Goal: Task Accomplishment & Management: Use online tool/utility

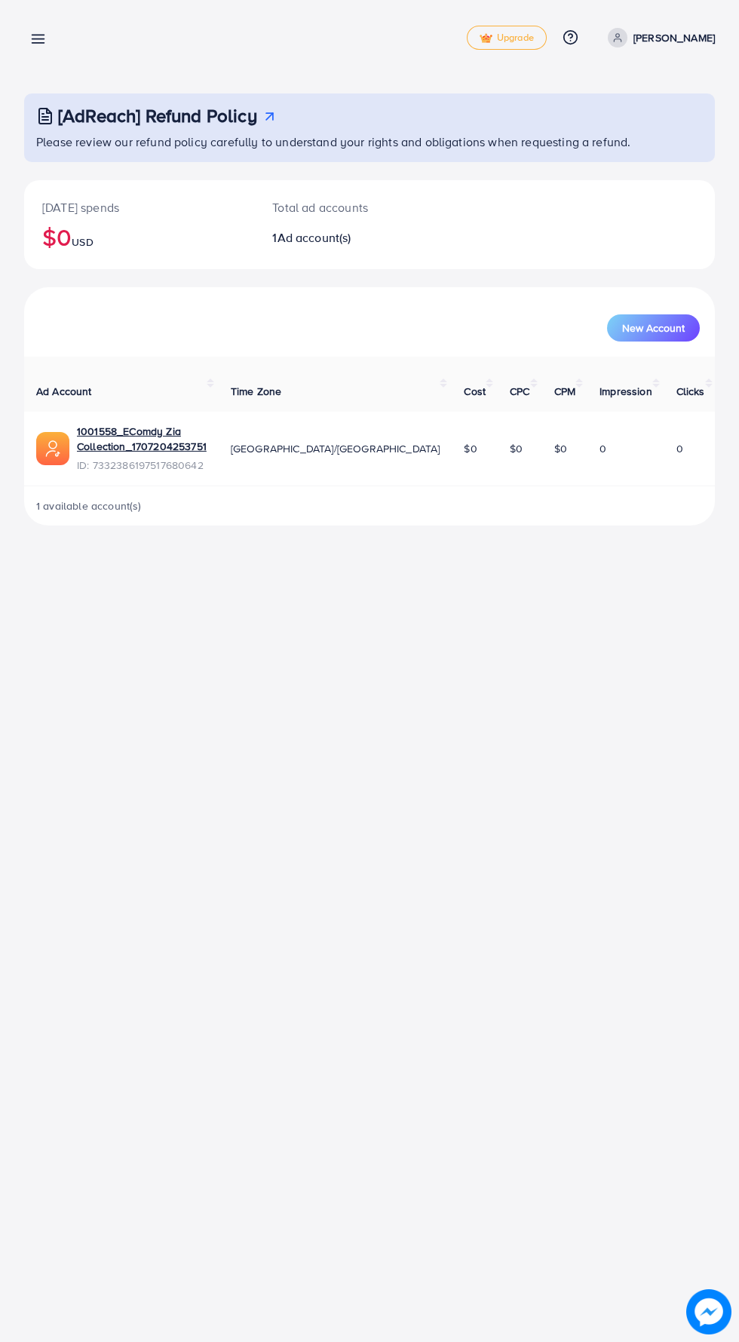
click at [38, 43] on line at bounding box center [38, 43] width 12 height 0
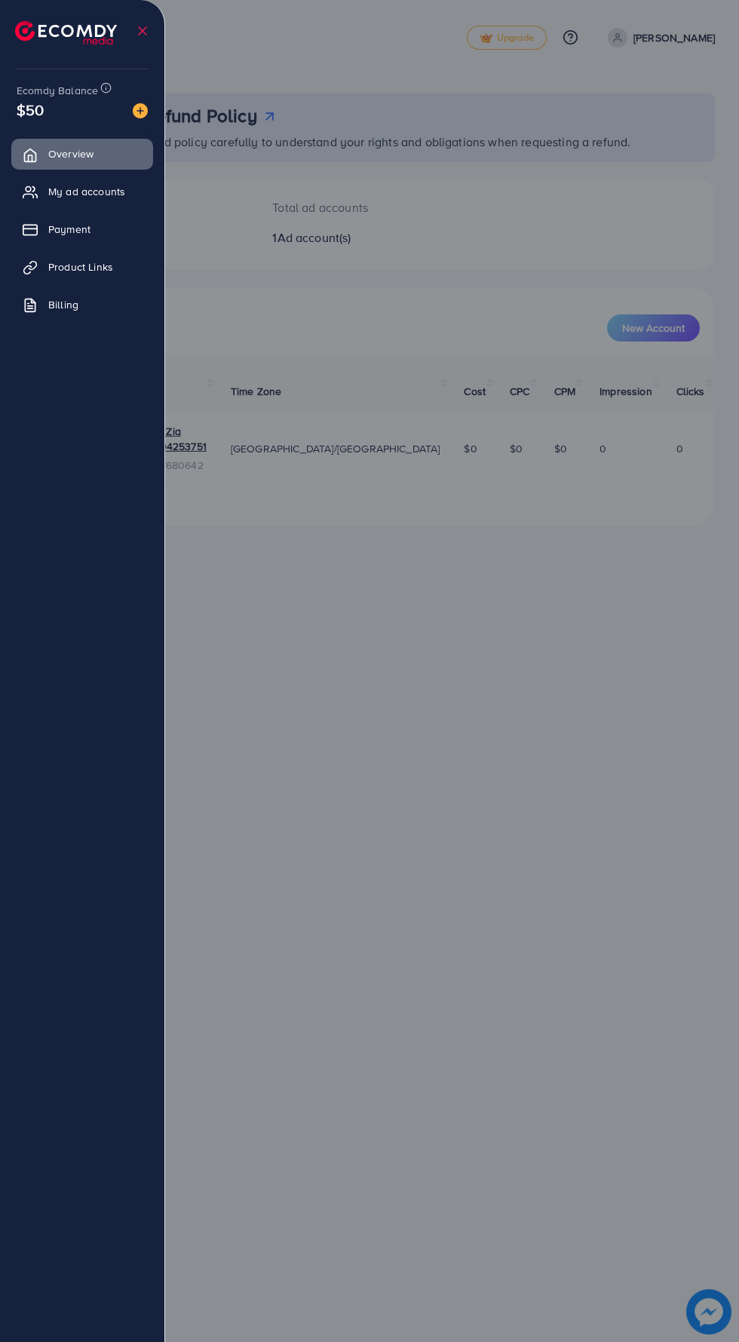
click at [90, 268] on span "Product Links" at bounding box center [80, 266] width 65 height 15
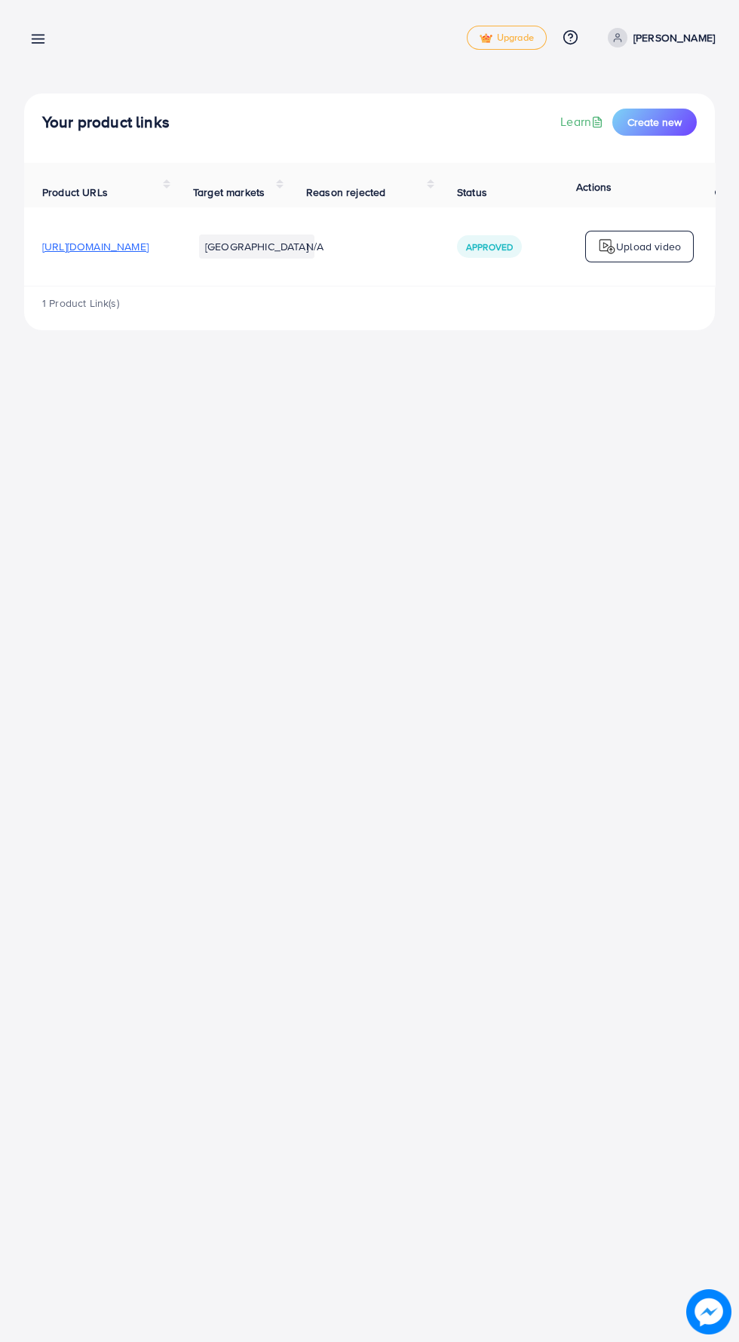
click at [639, 248] on p "Upload video" at bounding box center [648, 247] width 65 height 18
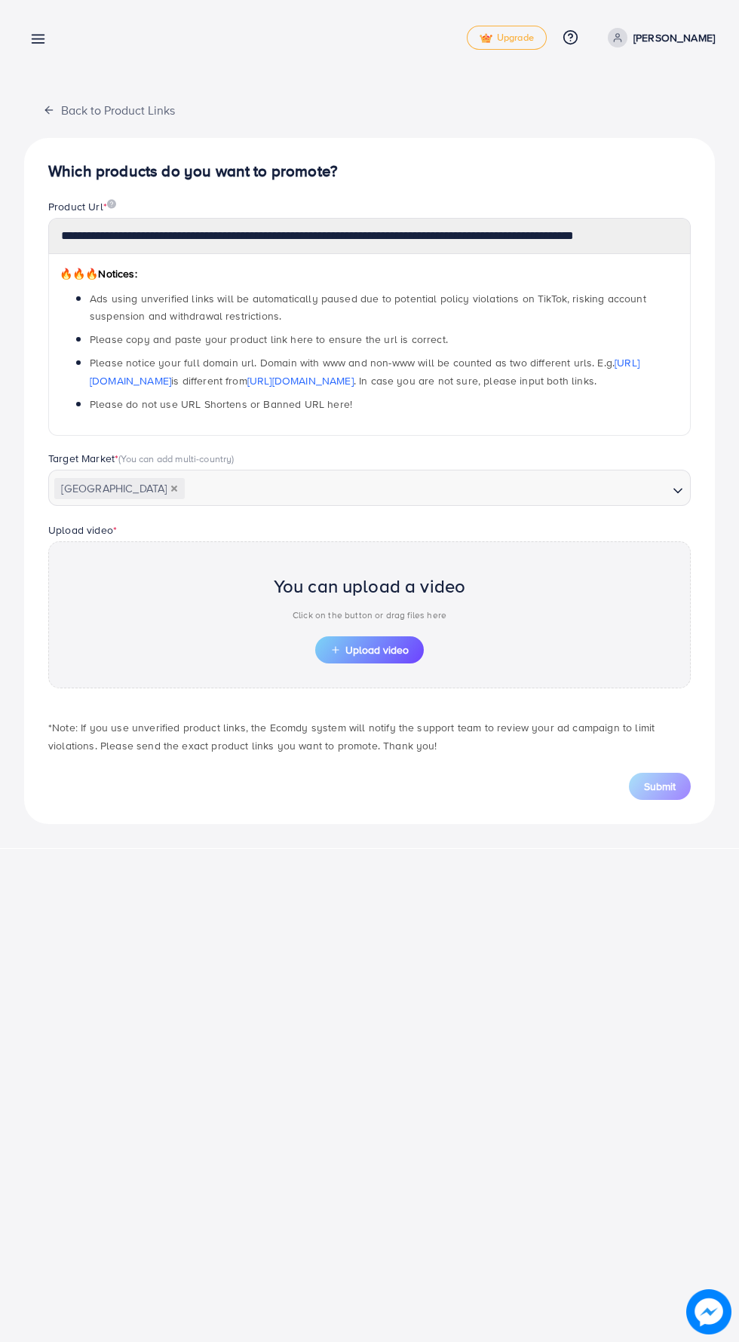
click at [396, 645] on span "Upload video" at bounding box center [369, 650] width 78 height 11
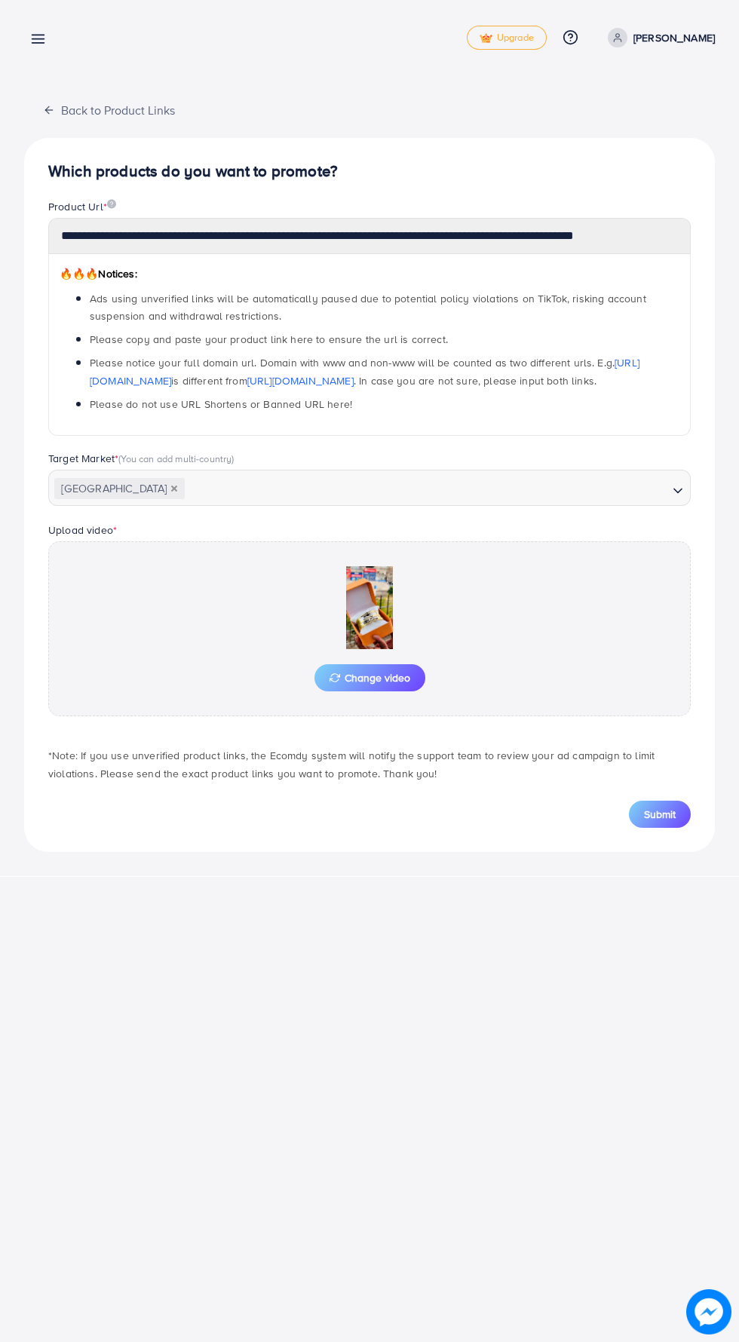
click at [648, 811] on span "Submit" at bounding box center [660, 814] width 32 height 15
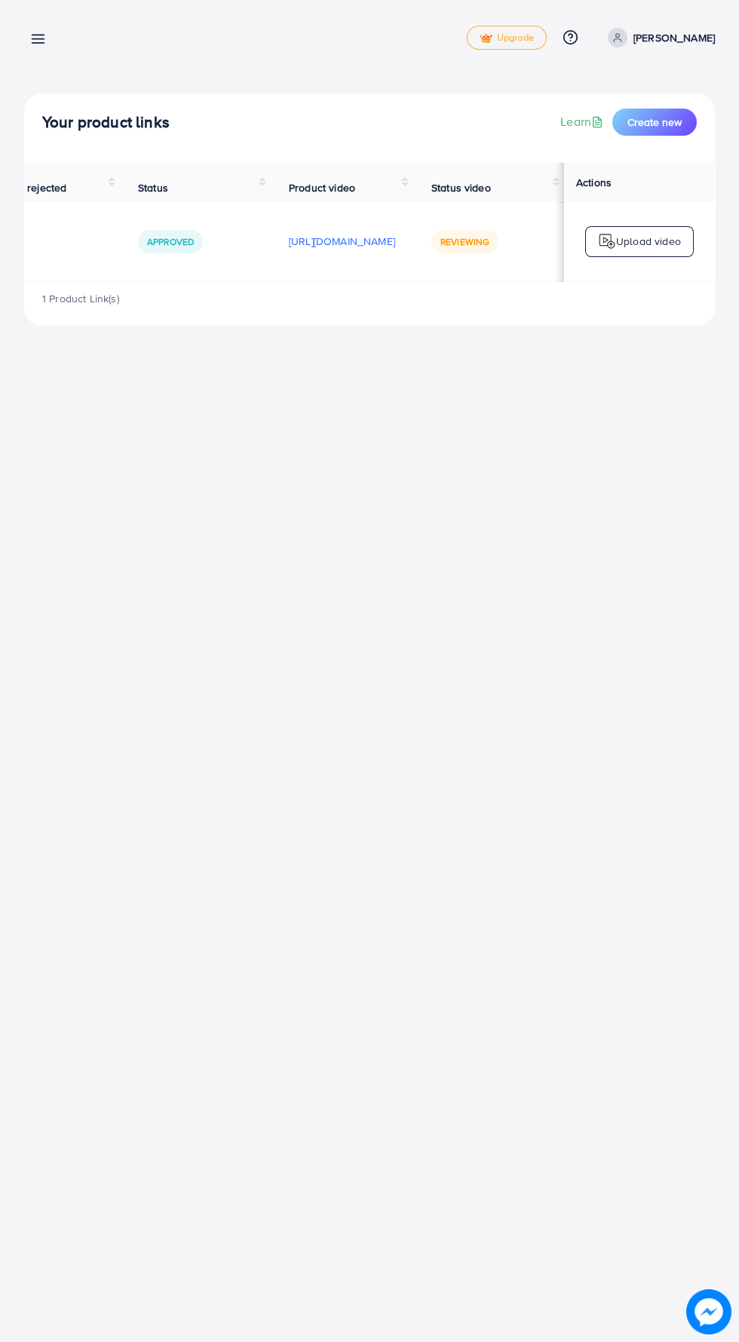
scroll to position [0, 504]
click at [630, 243] on p "Upload video" at bounding box center [648, 241] width 65 height 18
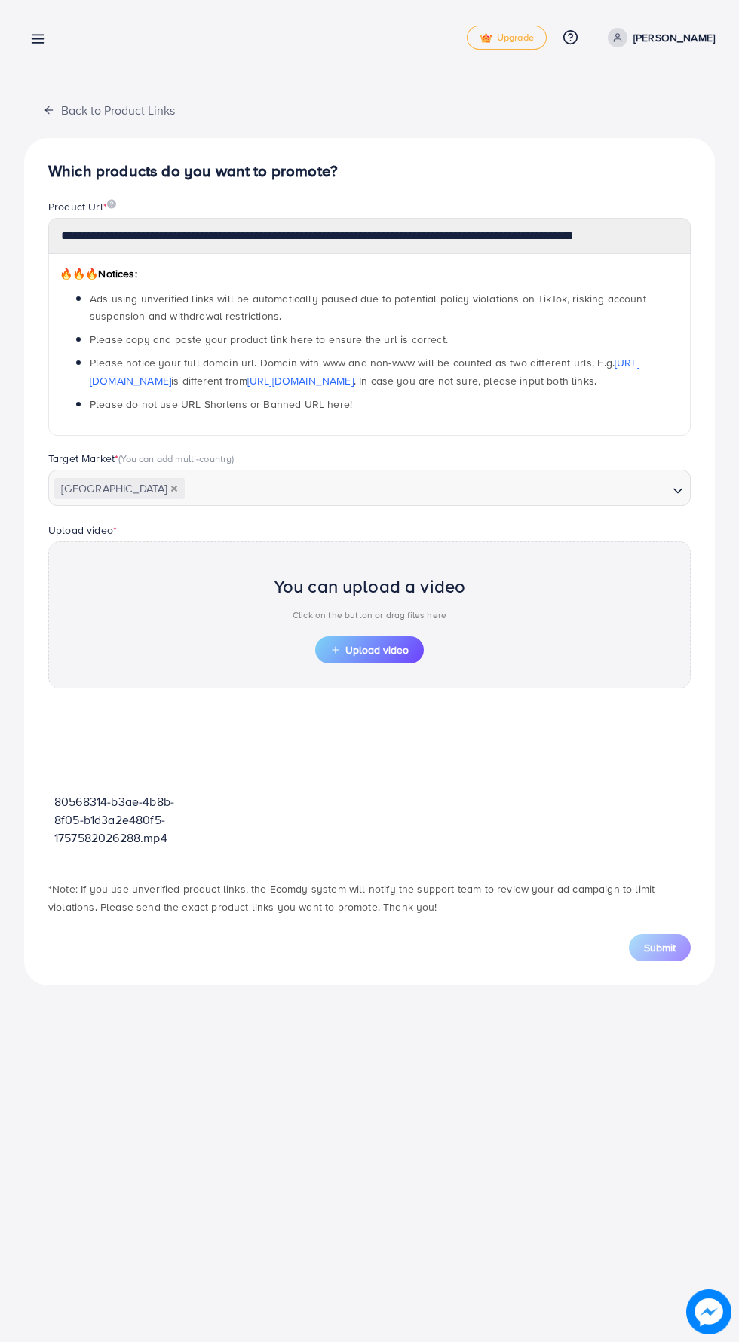
click at [362, 651] on span "Upload video" at bounding box center [369, 650] width 78 height 11
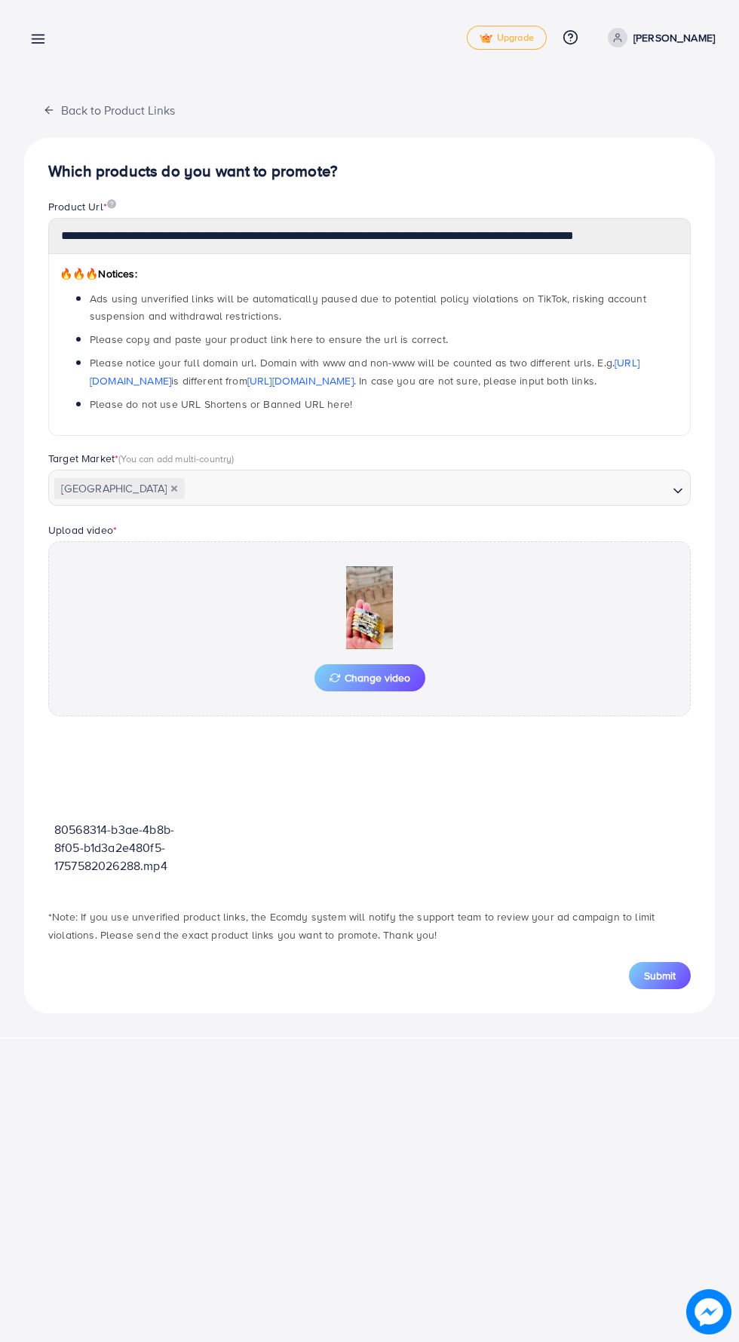
click at [650, 985] on button "Submit" at bounding box center [660, 975] width 62 height 27
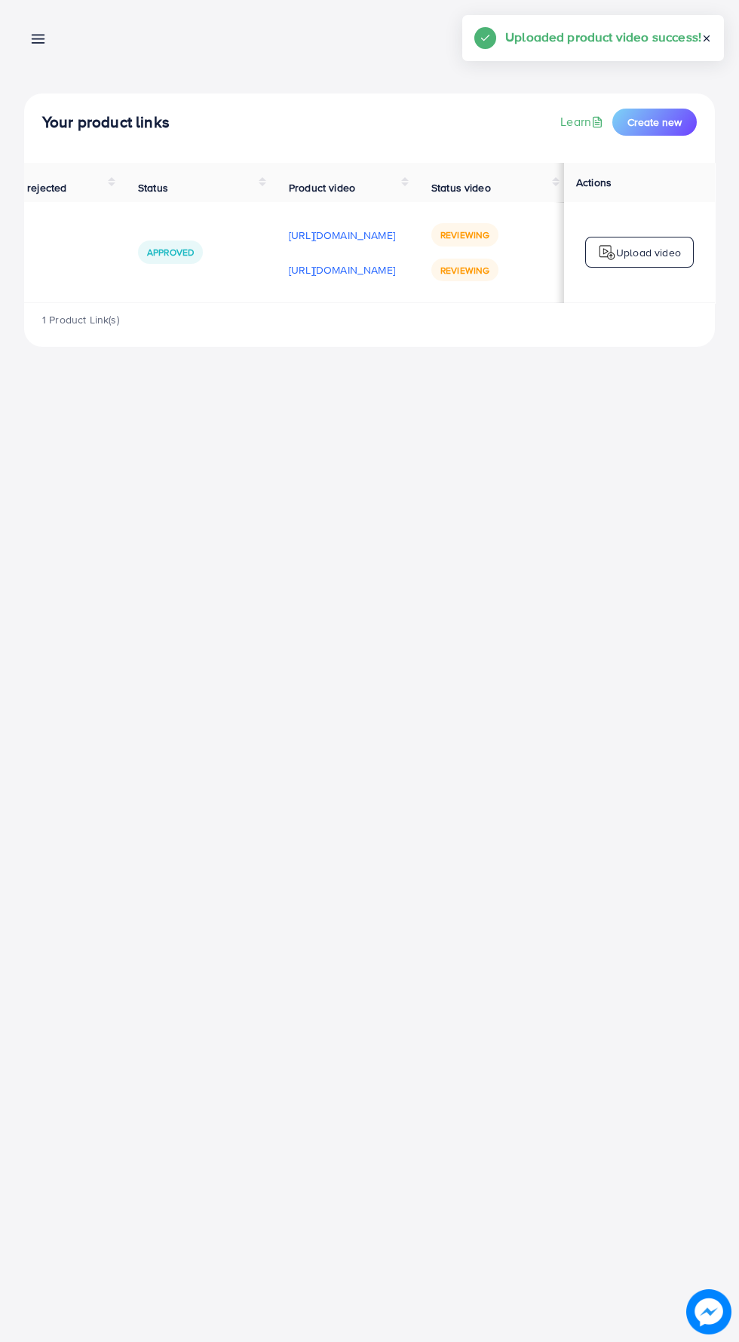
scroll to position [0, 504]
click at [624, 246] on div "Upload video" at bounding box center [639, 253] width 109 height 32
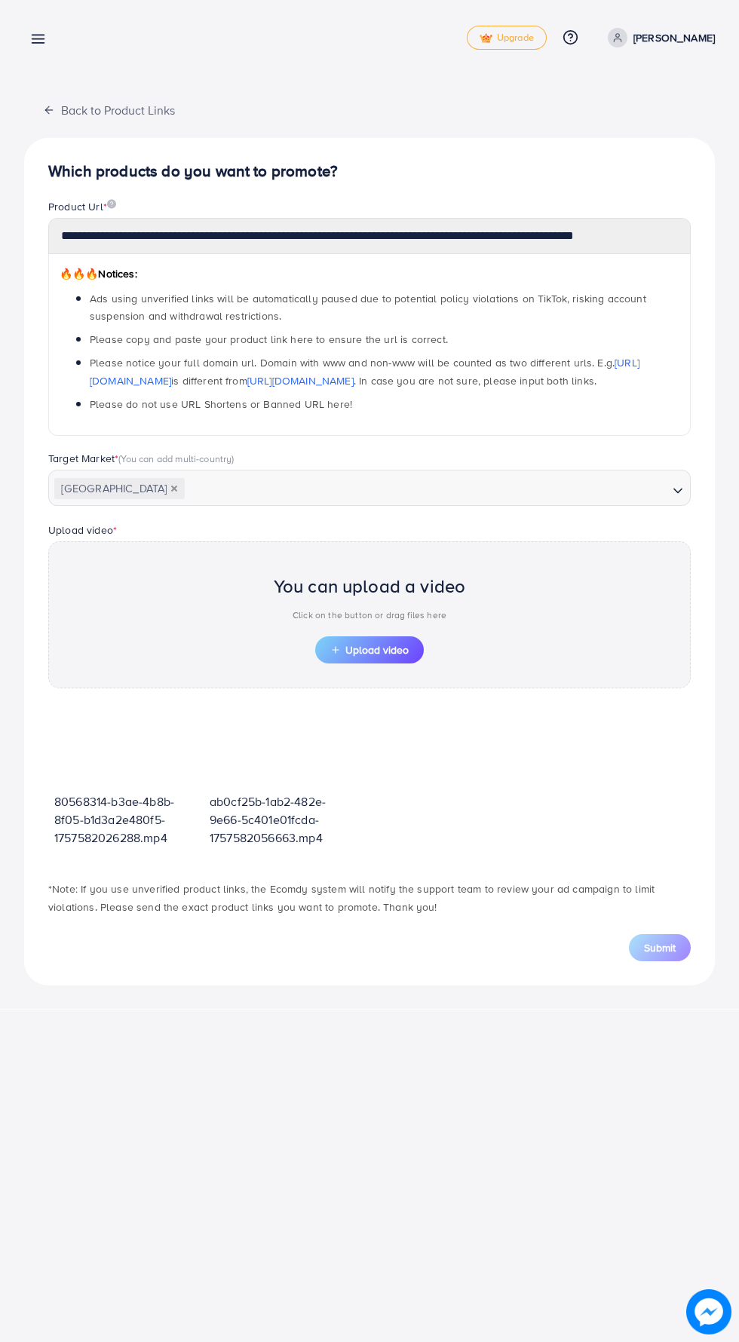
click at [383, 650] on span "Upload video" at bounding box center [369, 650] width 78 height 11
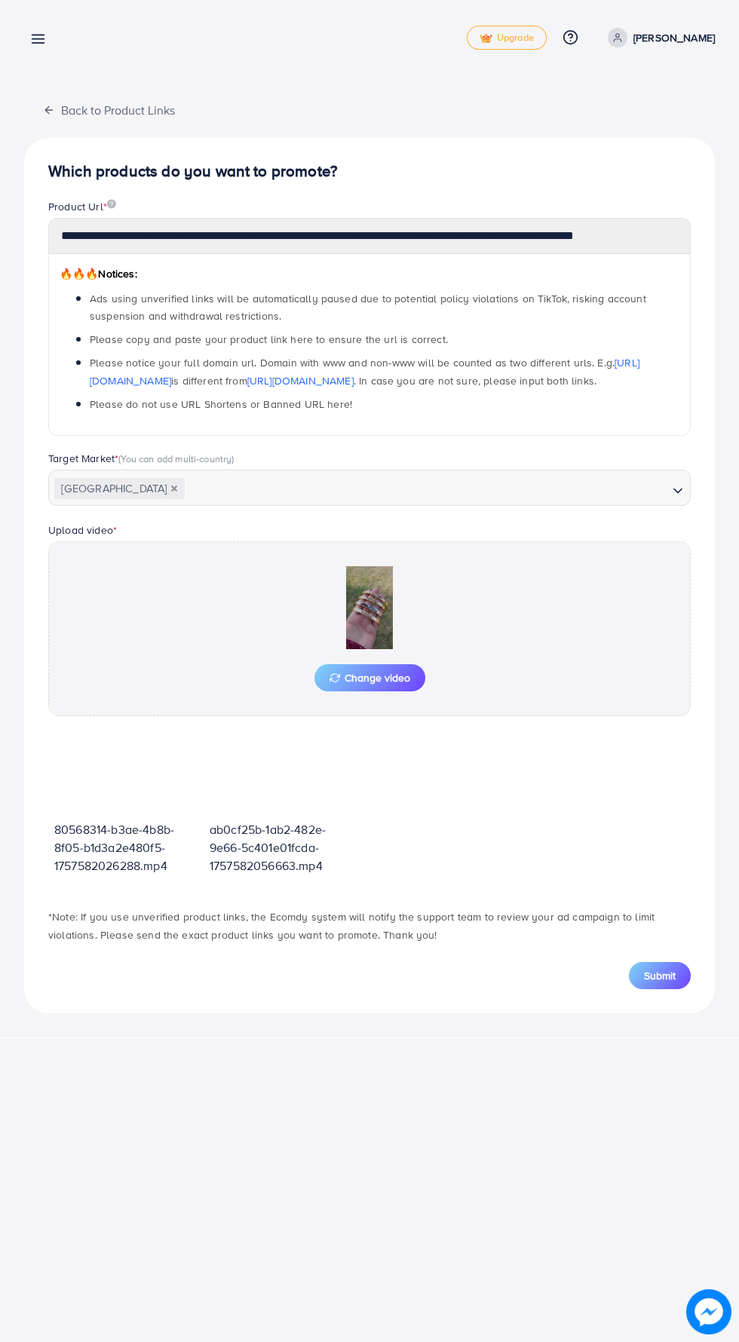
click at [655, 982] on span "Submit" at bounding box center [660, 975] width 32 height 15
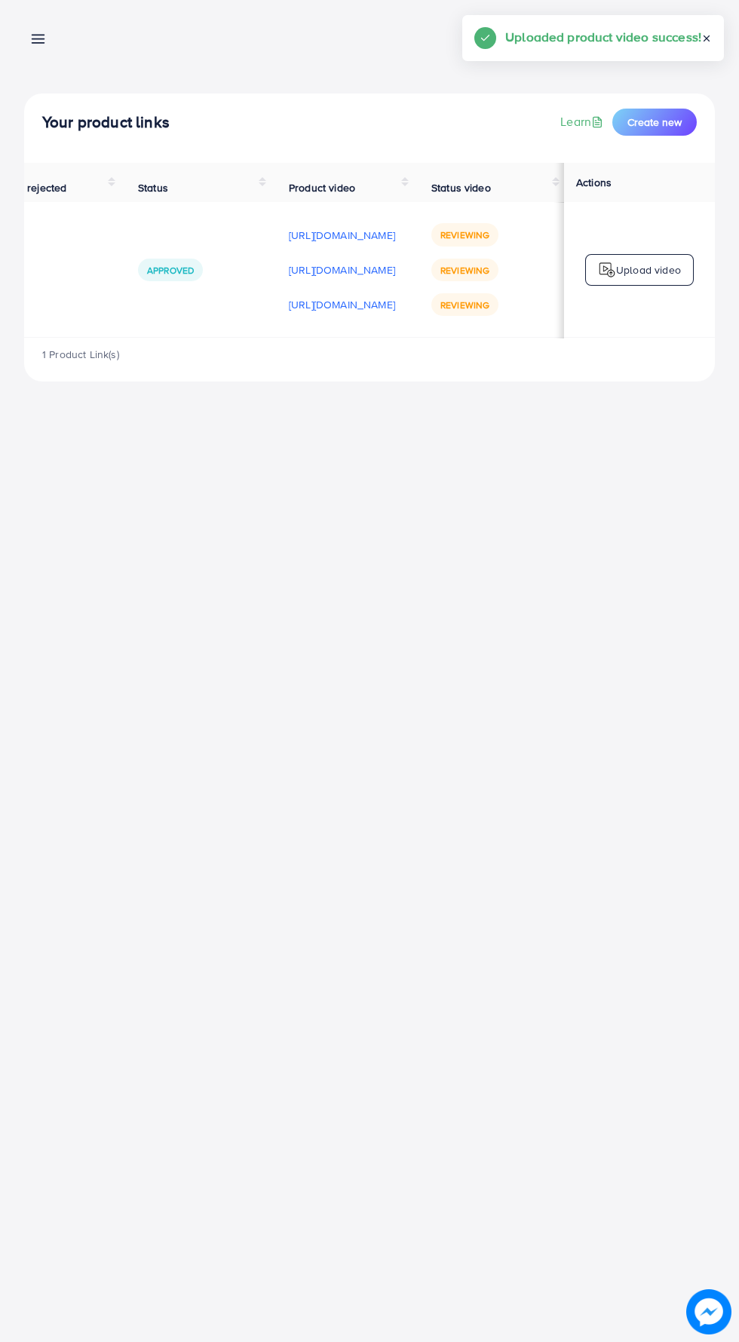
scroll to position [0, 504]
